Goal: Book appointment/travel/reservation

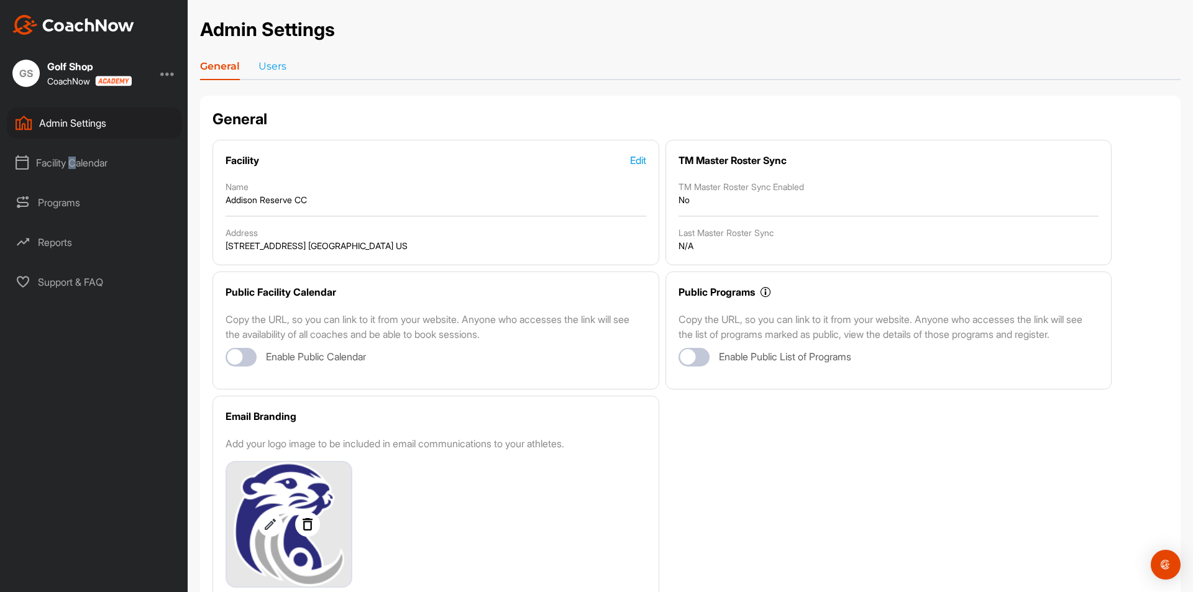
click at [76, 160] on div "Facility Calendar" at bounding box center [94, 162] width 175 height 31
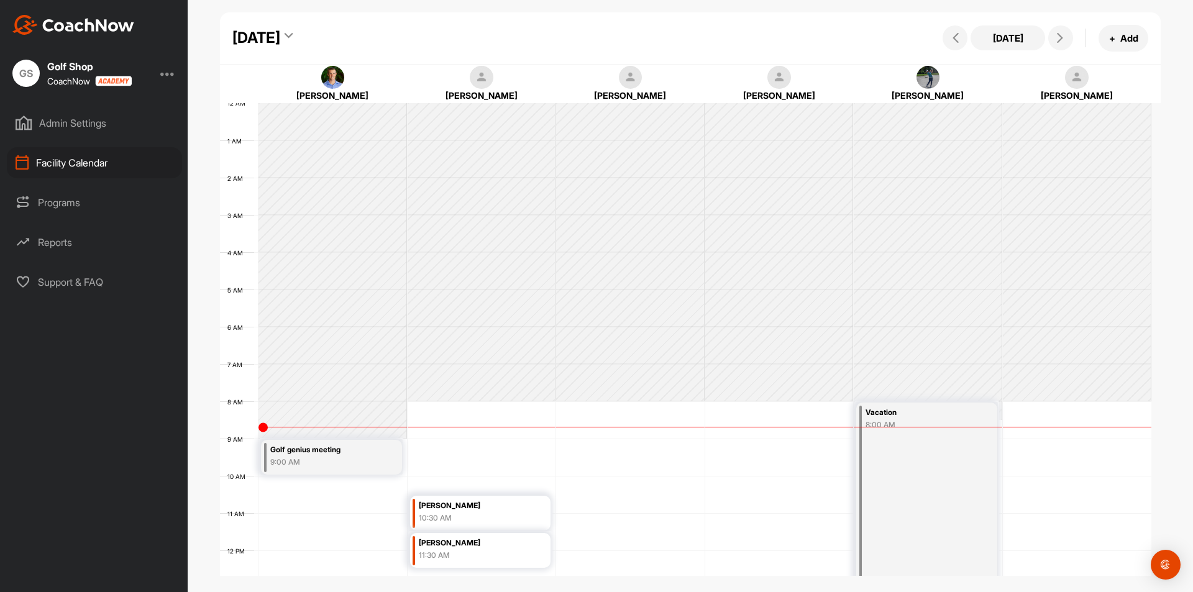
scroll to position [215, 0]
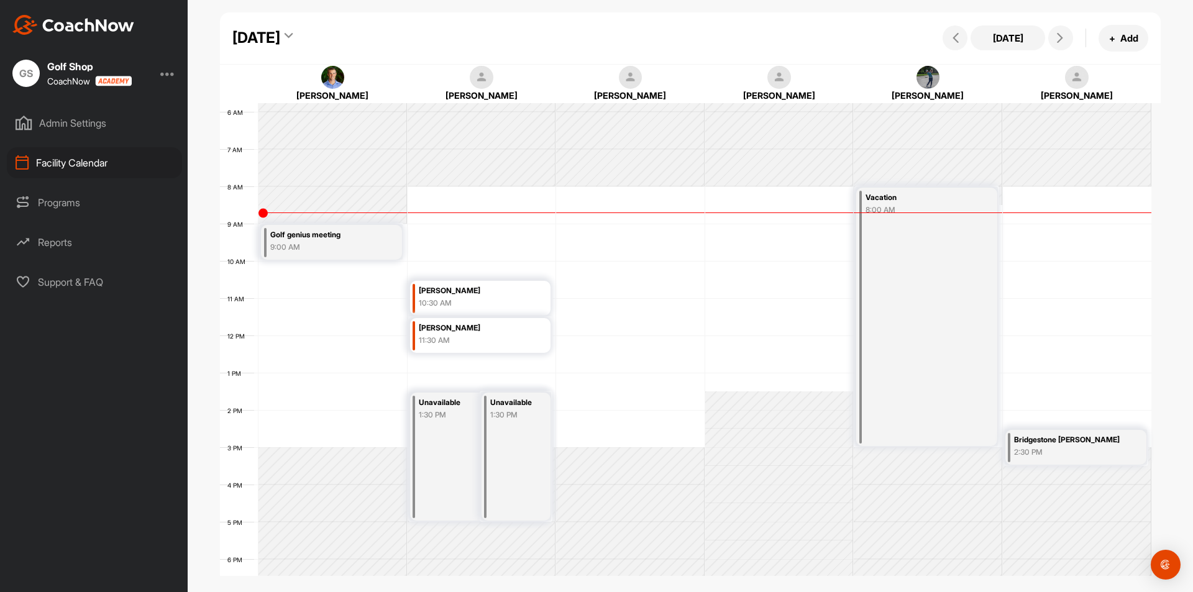
click at [293, 37] on icon at bounding box center [289, 38] width 8 height 12
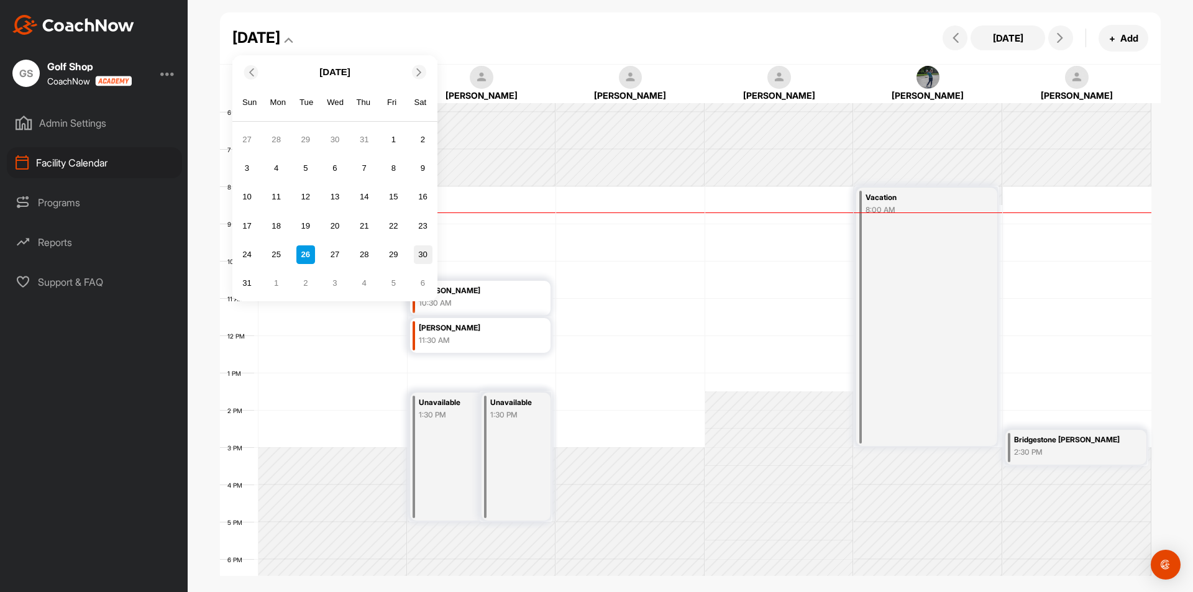
click at [422, 252] on div "30" at bounding box center [423, 254] width 19 height 19
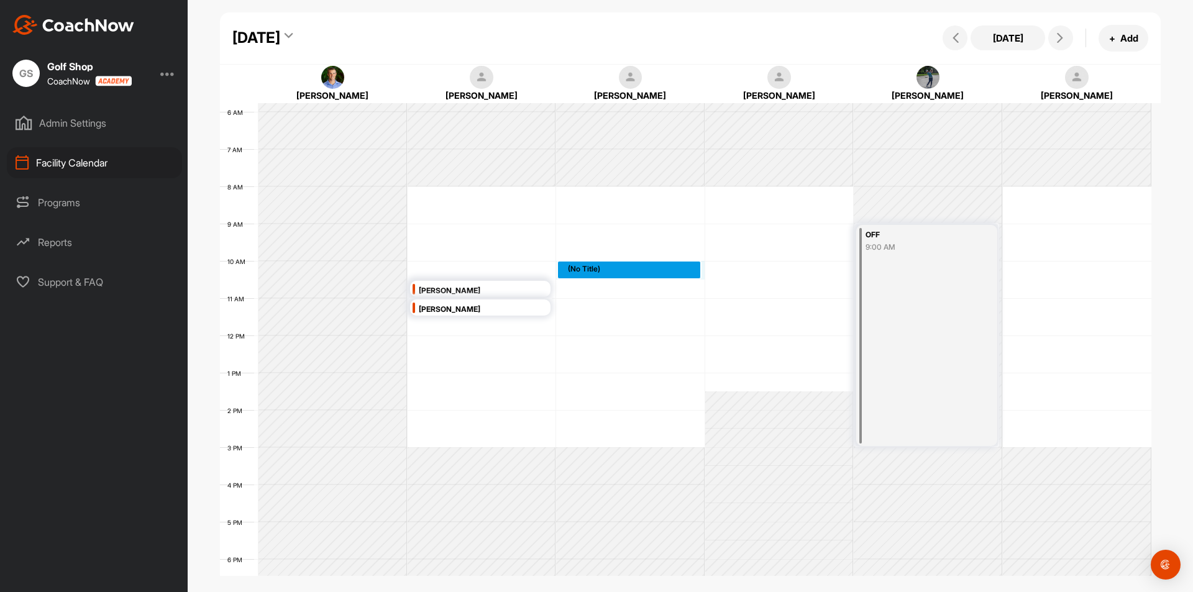
click at [595, 266] on div "12 AM 1 AM 2 AM 3 AM 4 AM 5 AM 6 AM 7 AM 8 AM 9 AM 10 AM 11 AM 12 PM 1 PM 2 PM …" at bounding box center [685, 335] width 931 height 895
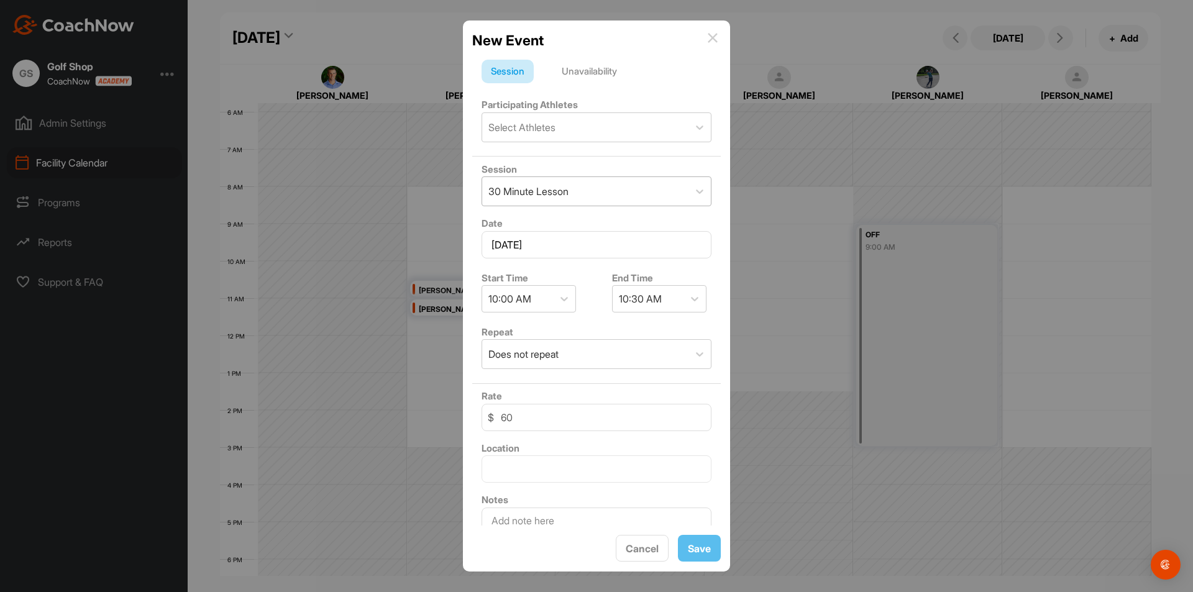
click at [540, 193] on div "30 Minute Lesson" at bounding box center [528, 191] width 80 height 15
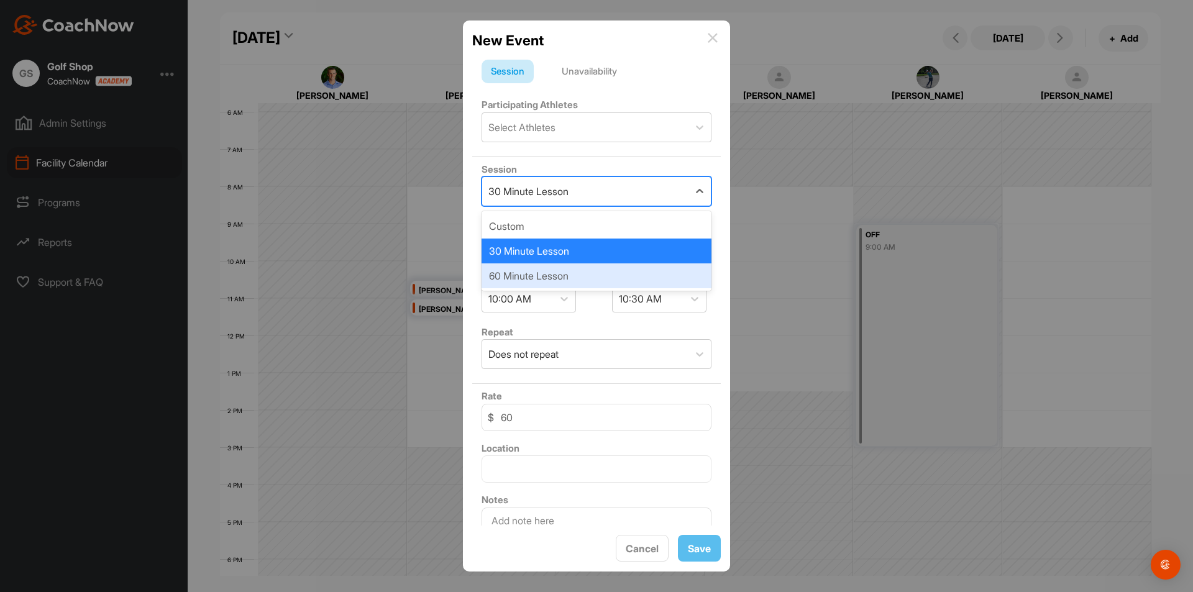
click at [523, 277] on div "60 Minute Lesson" at bounding box center [596, 275] width 230 height 25
type input "115"
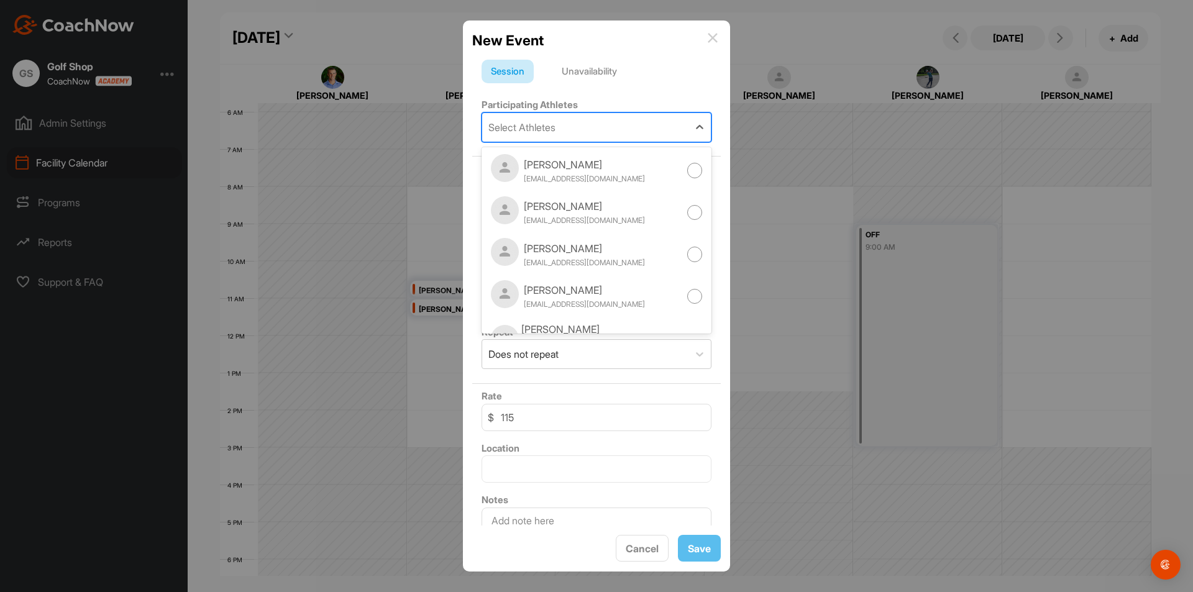
click at [544, 127] on div "Select Athletes" at bounding box center [521, 127] width 67 height 15
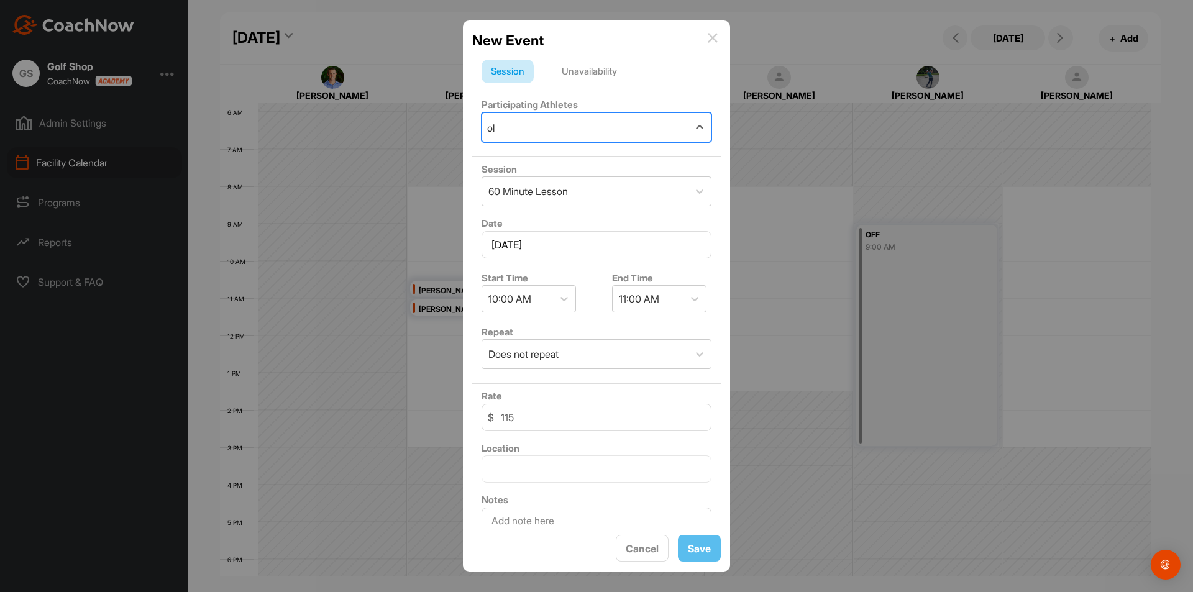
type input "ols"
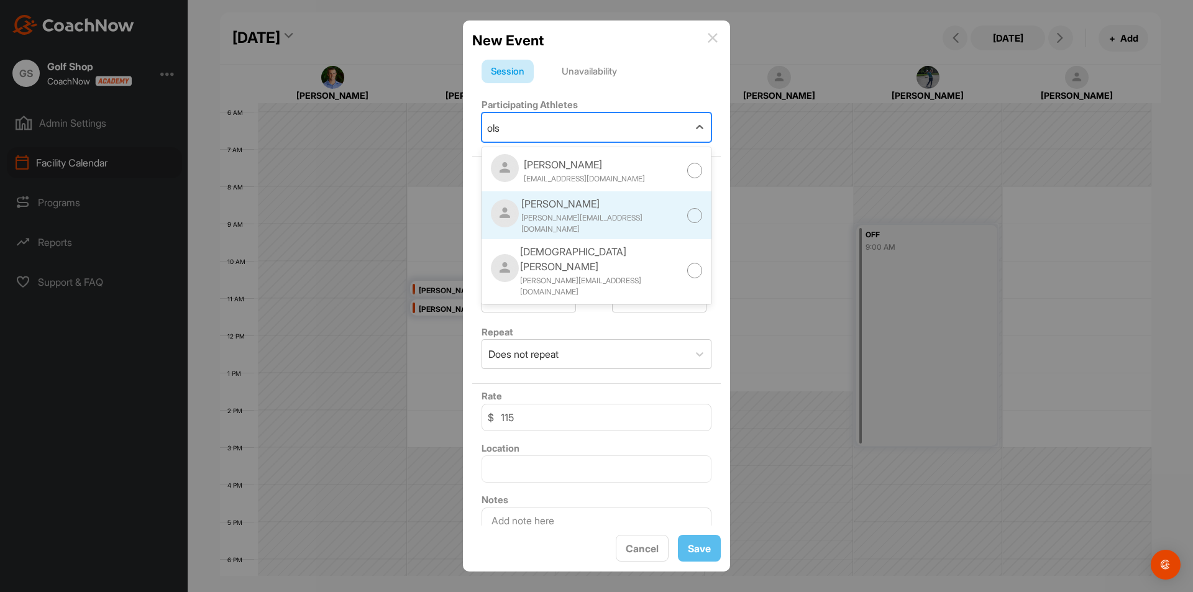
click at [687, 212] on div at bounding box center [695, 216] width 16 height 16
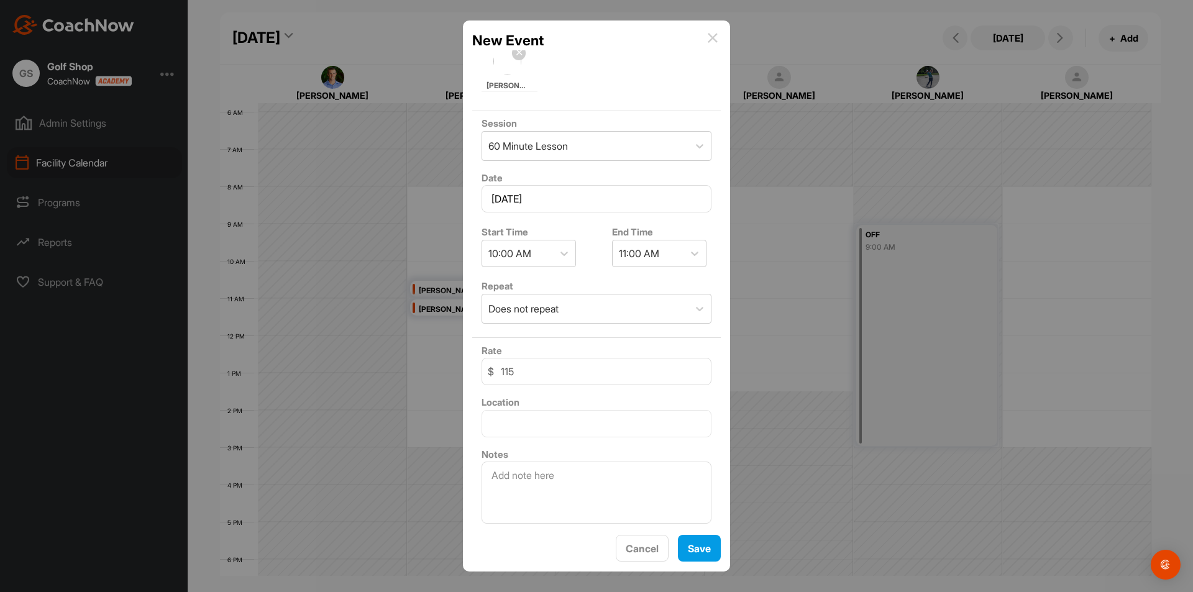
scroll to position [112, 0]
click at [490, 472] on textarea at bounding box center [596, 489] width 230 height 62
type textarea "AVA - Daughter"
click at [710, 547] on button "Save" at bounding box center [699, 548] width 43 height 27
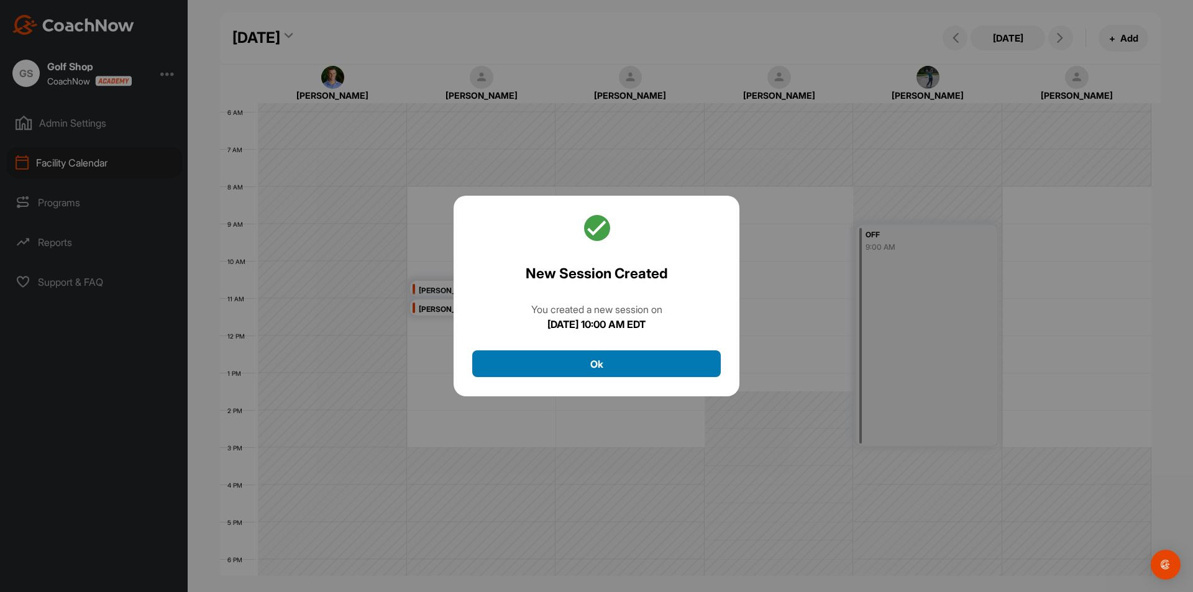
click at [584, 367] on button "Ok" at bounding box center [596, 363] width 248 height 27
